Goal: Find specific page/section: Find specific page/section

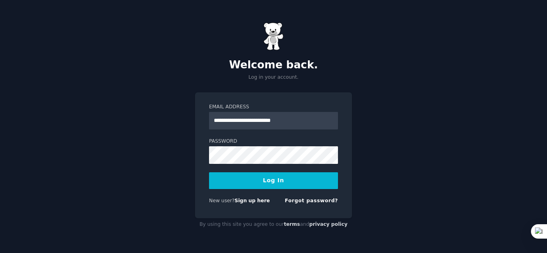
click at [269, 182] on button "Log In" at bounding box center [273, 181] width 129 height 17
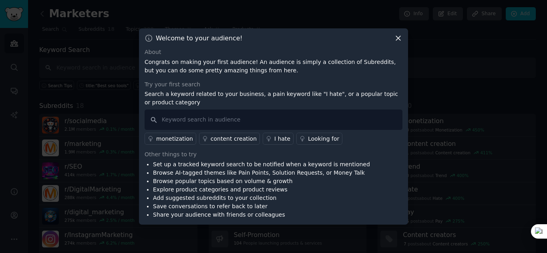
click at [396, 38] on icon at bounding box center [398, 38] width 8 height 8
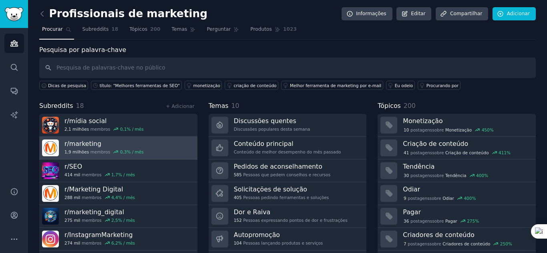
click at [82, 146] on font "marketing" at bounding box center [85, 144] width 32 height 8
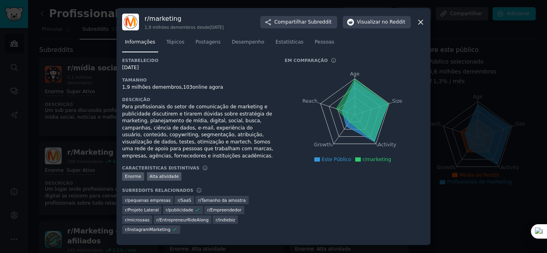
click at [418, 26] on icon at bounding box center [420, 22] width 8 height 8
